Goal: Communication & Community: Answer question/provide support

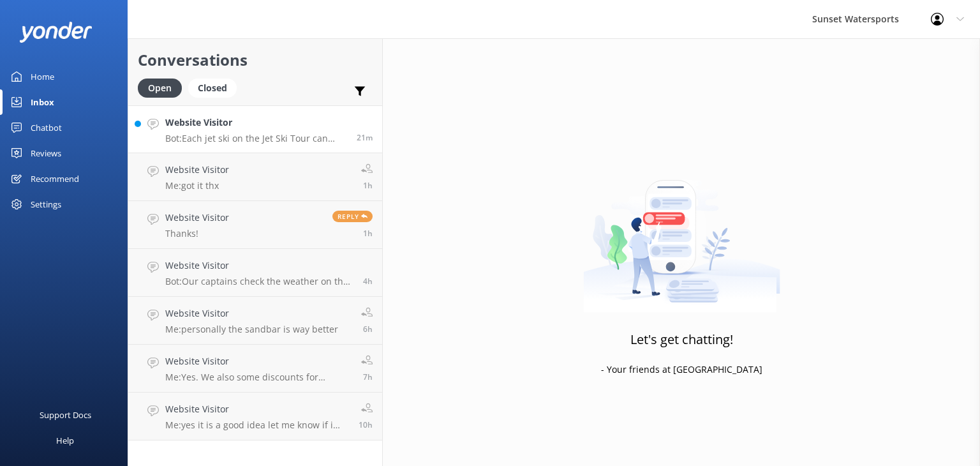
click at [207, 136] on p "Bot: Each jet ski on the Jet Ski Tour can carry up to 2 riders, and you can swi…" at bounding box center [256, 138] width 182 height 11
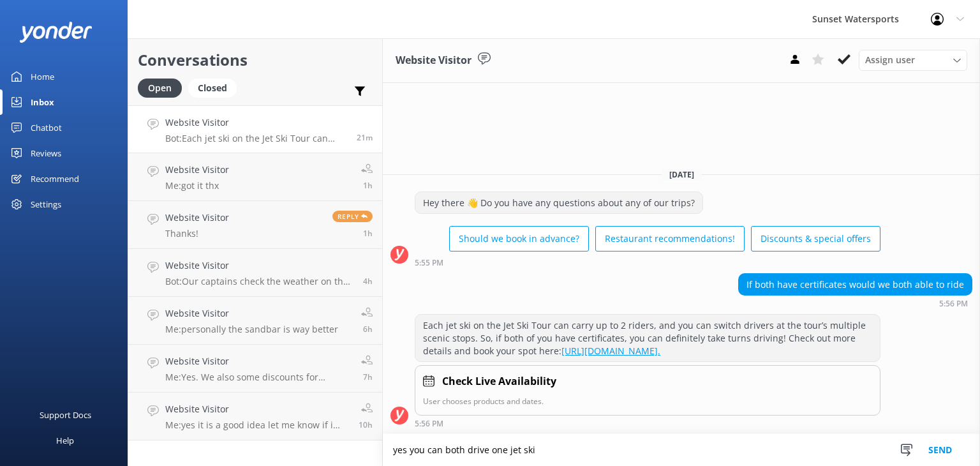
type textarea "yes you can both drive one jet ski"
click at [937, 453] on button "Send" at bounding box center [940, 450] width 48 height 32
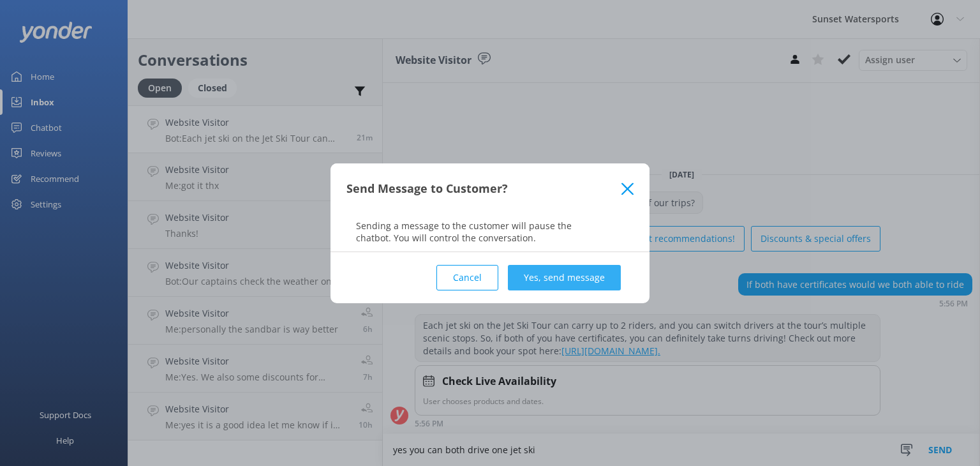
click at [569, 270] on button "Yes, send message" at bounding box center [564, 278] width 113 height 26
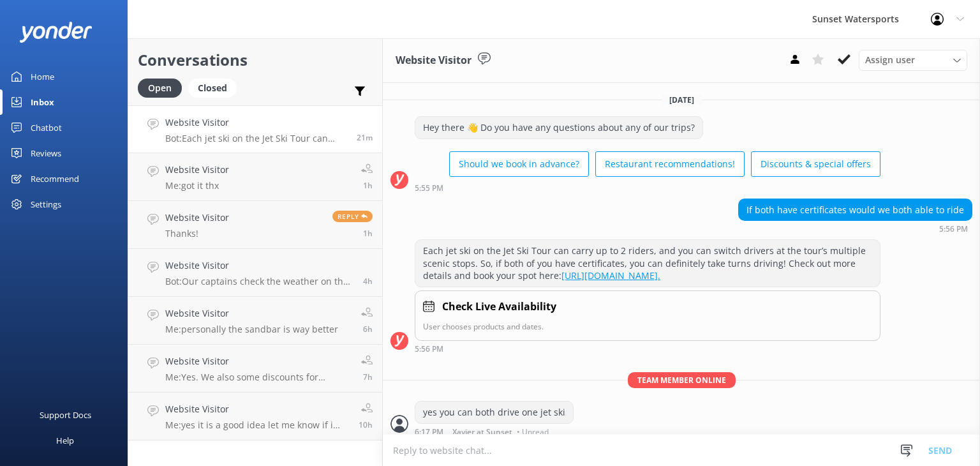
scroll to position [19, 0]
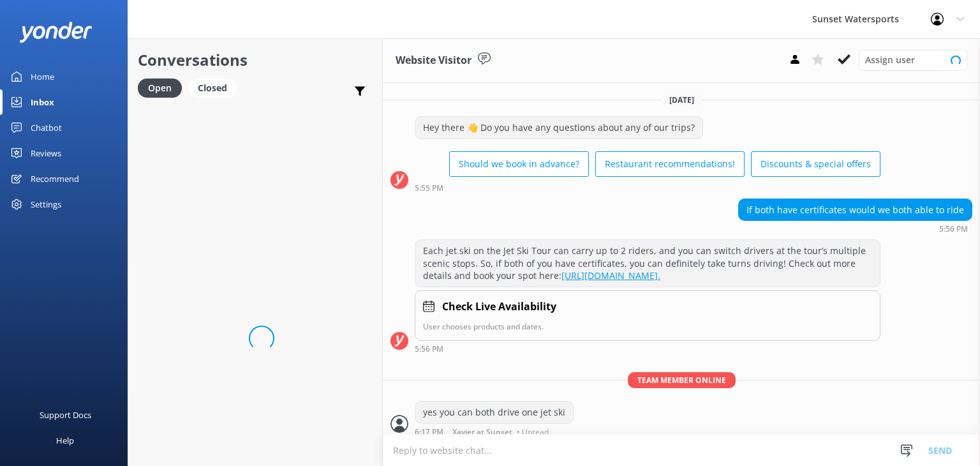
scroll to position [19, 0]
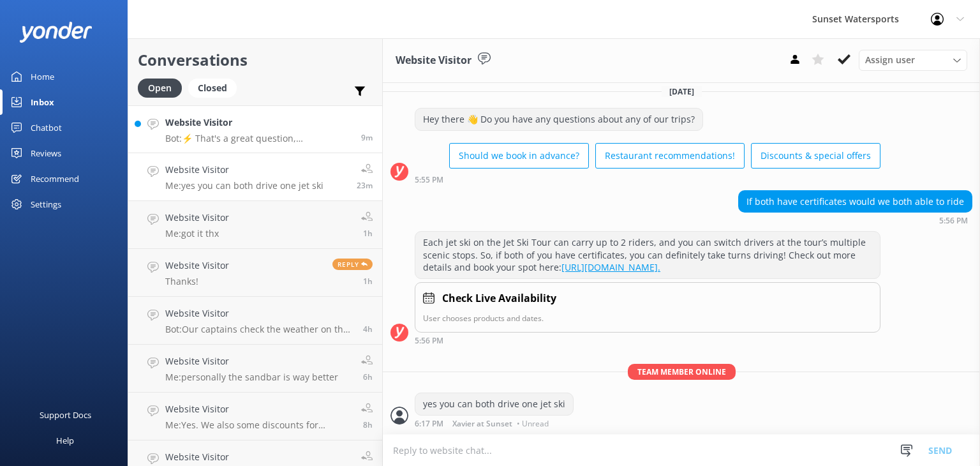
click at [241, 144] on link "Website Visitor Bot: ⚡ That's a great question, unfortunately I do not know the…" at bounding box center [255, 129] width 254 height 48
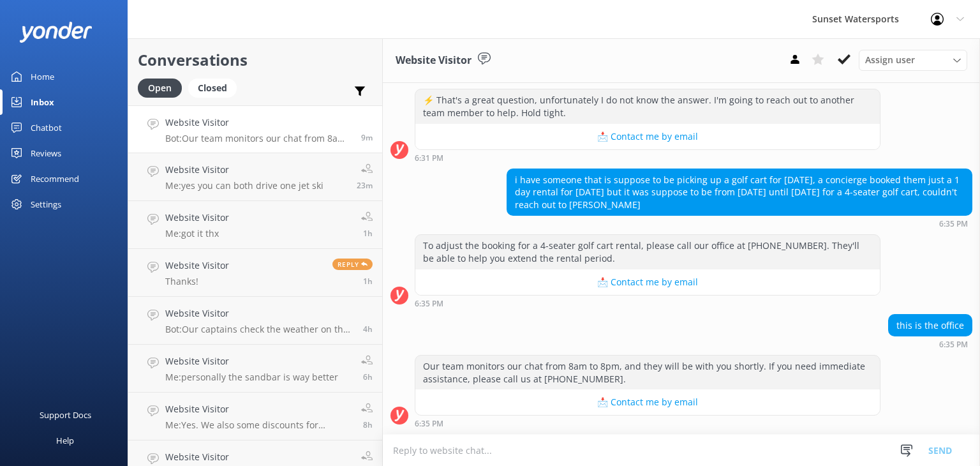
scroll to position [689, 0]
click at [480, 455] on textarea at bounding box center [681, 450] width 597 height 31
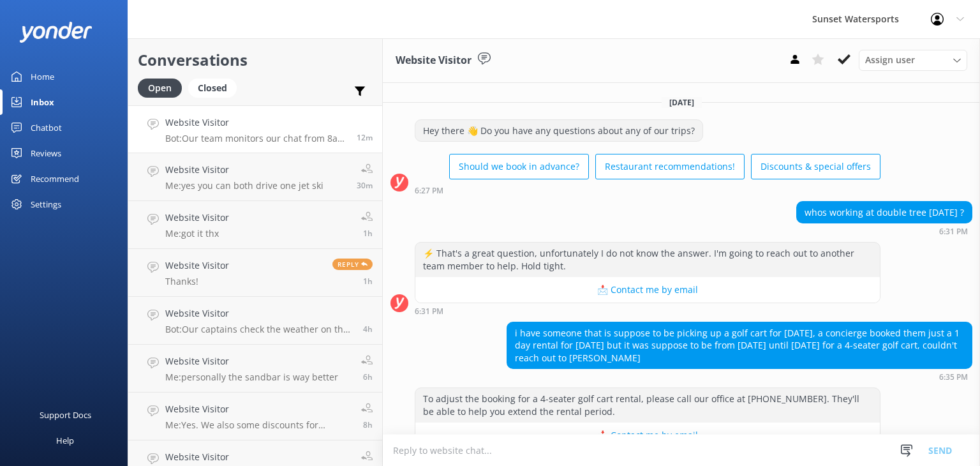
scroll to position [689, 0]
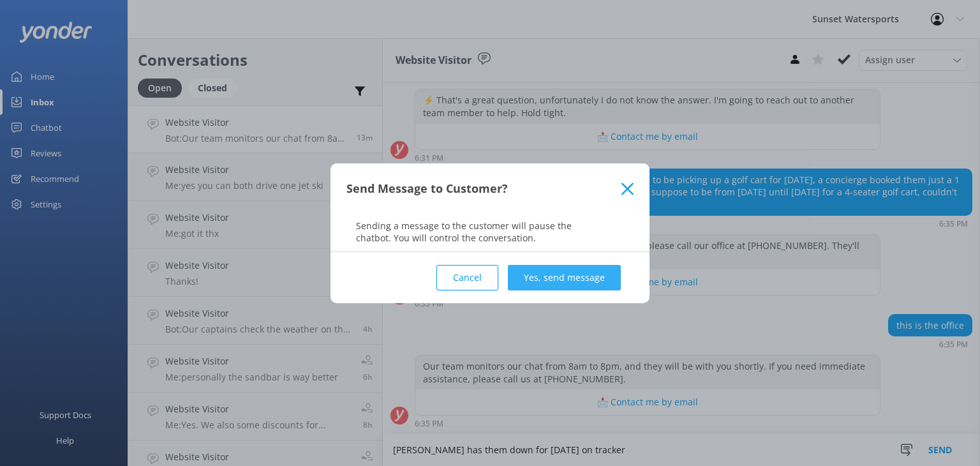
type textarea "[PERSON_NAME] has them down for [DATE] on tracker"
click at [579, 281] on button "Yes, send message" at bounding box center [564, 278] width 113 height 26
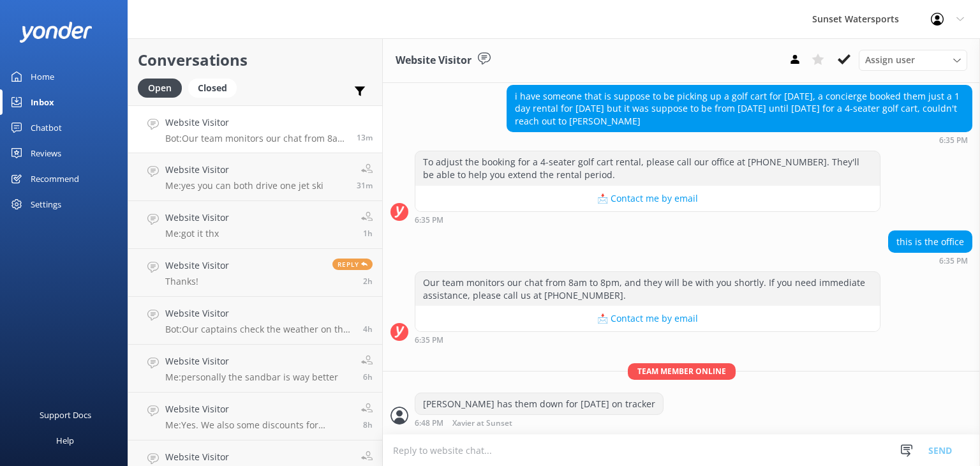
scroll to position [772, 0]
click at [525, 456] on textarea at bounding box center [681, 450] width 597 height 31
type textarea "p"
type textarea "24hours"
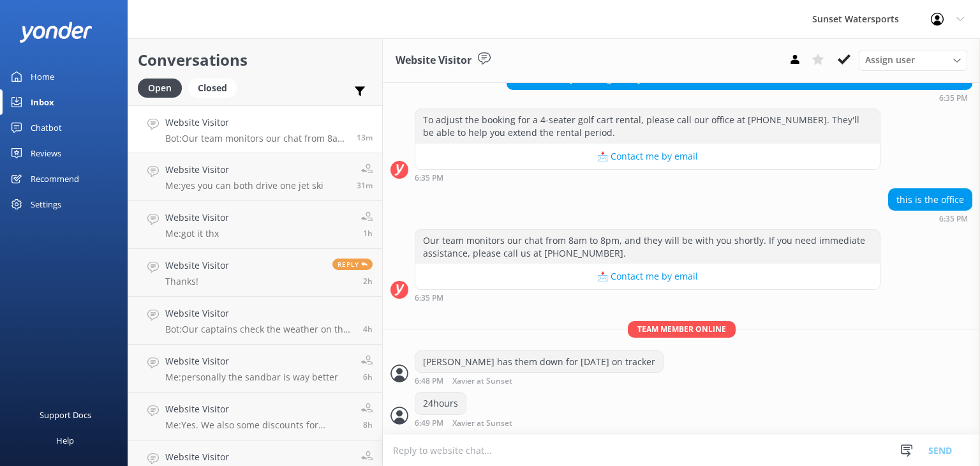
scroll to position [814, 0]
click at [453, 458] on textarea at bounding box center [681, 450] width 597 height 31
type textarea "got paperwork here"
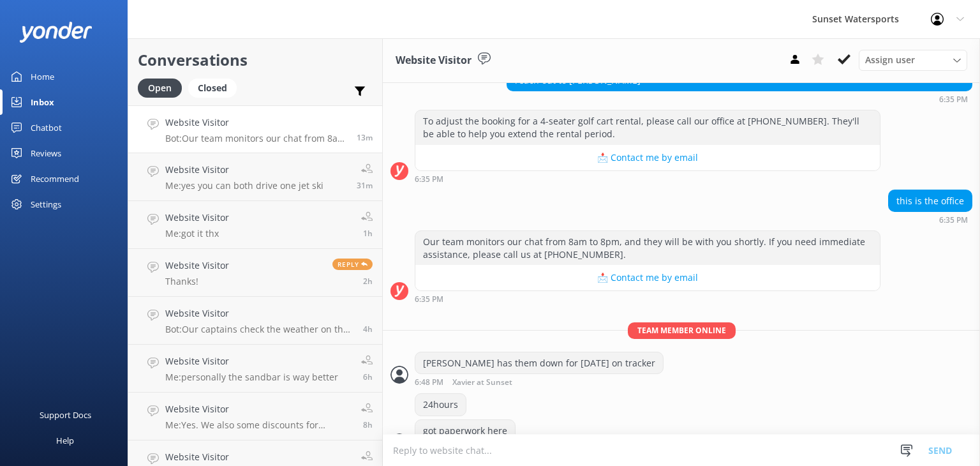
scroll to position [648, 0]
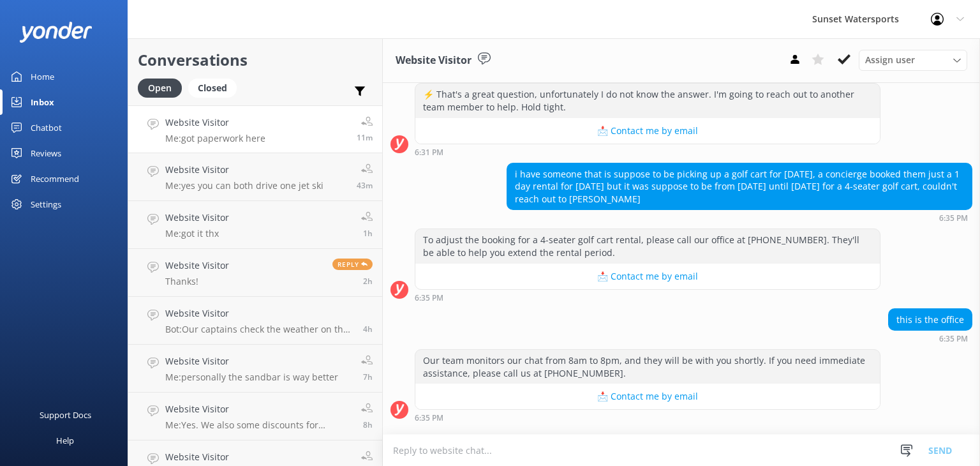
scroll to position [839, 0]
